Goal: Information Seeking & Learning: Learn about a topic

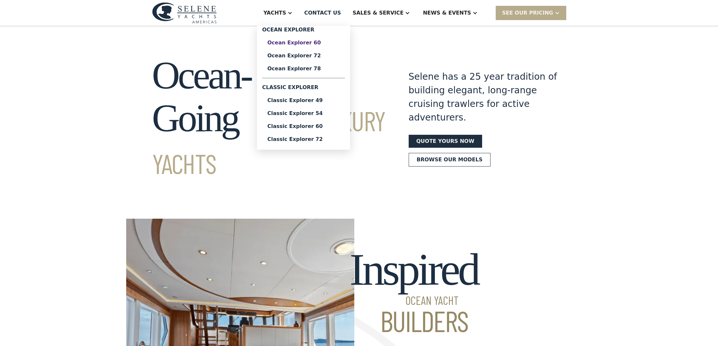
click at [313, 44] on div "Ocean Explorer 60" at bounding box center [303, 42] width 73 height 5
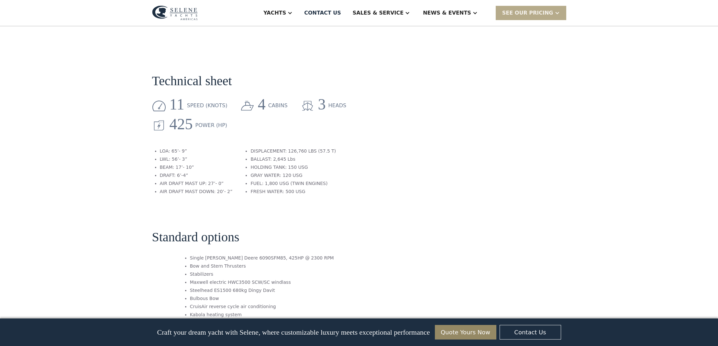
scroll to position [961, 0]
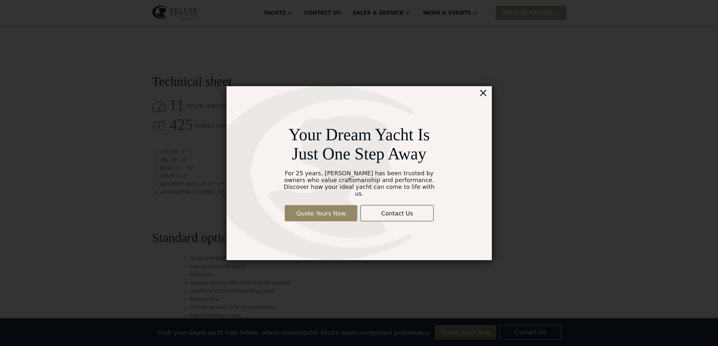
click at [486, 95] on div "×" at bounding box center [482, 92] width 9 height 13
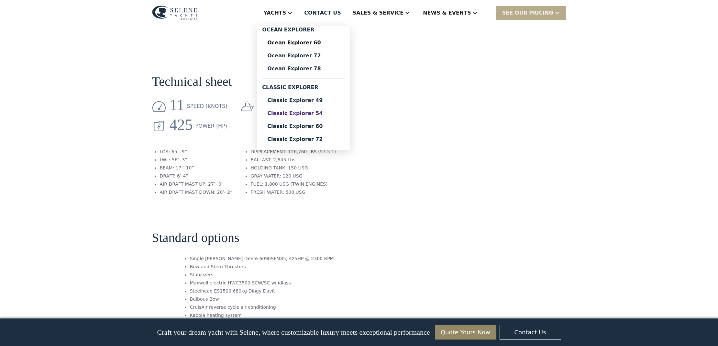
click at [304, 114] on div "Classic Explorer 54" at bounding box center [303, 113] width 73 height 5
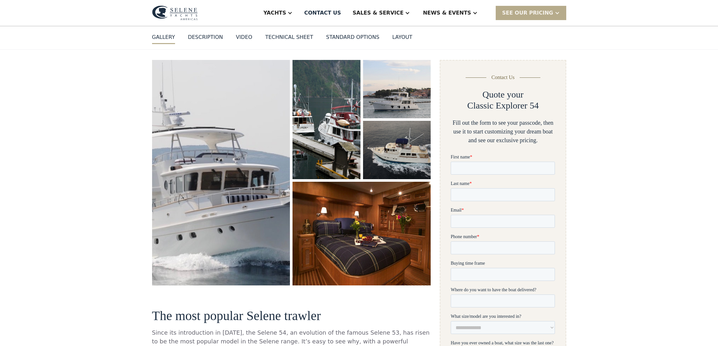
click at [289, 36] on div "Technical sheet" at bounding box center [289, 37] width 48 height 8
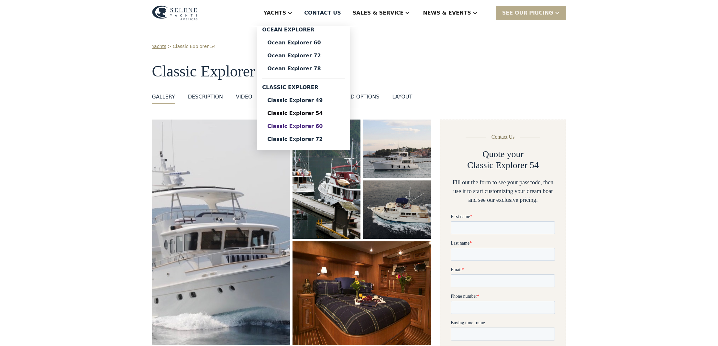
click at [314, 126] on div "Classic Explorer 60" at bounding box center [303, 126] width 73 height 5
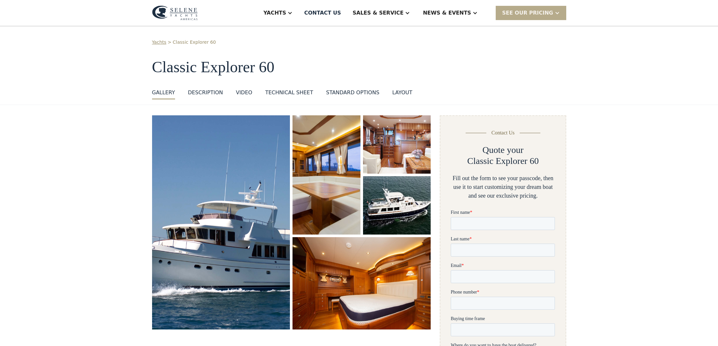
drag, startPoint x: 287, startPoint y: 91, endPoint x: 297, endPoint y: 100, distance: 13.3
click at [287, 91] on div "Technical sheet" at bounding box center [289, 93] width 48 height 8
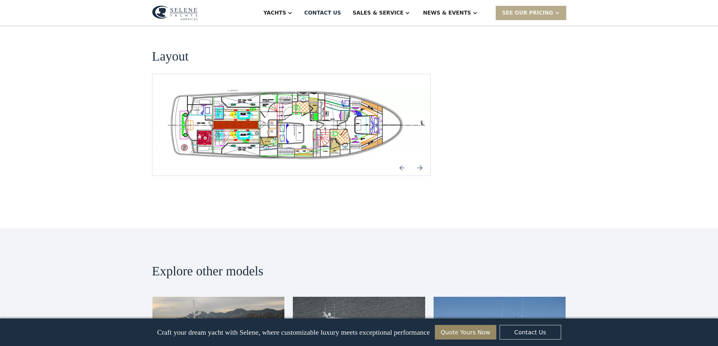
scroll to position [1249, 0]
